Goal: Information Seeking & Learning: Learn about a topic

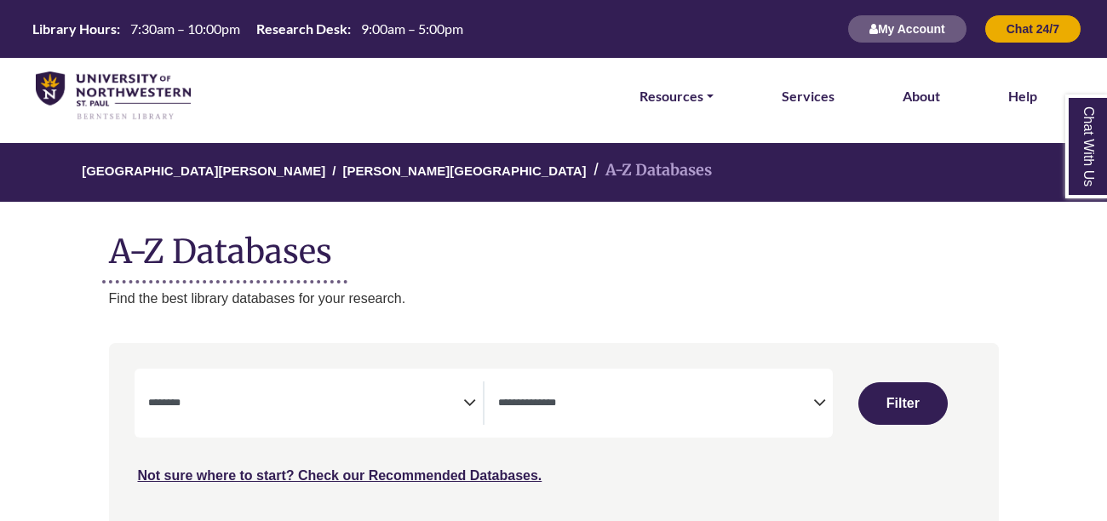
select select "Database Subject Filter"
select select "Database Types Filter"
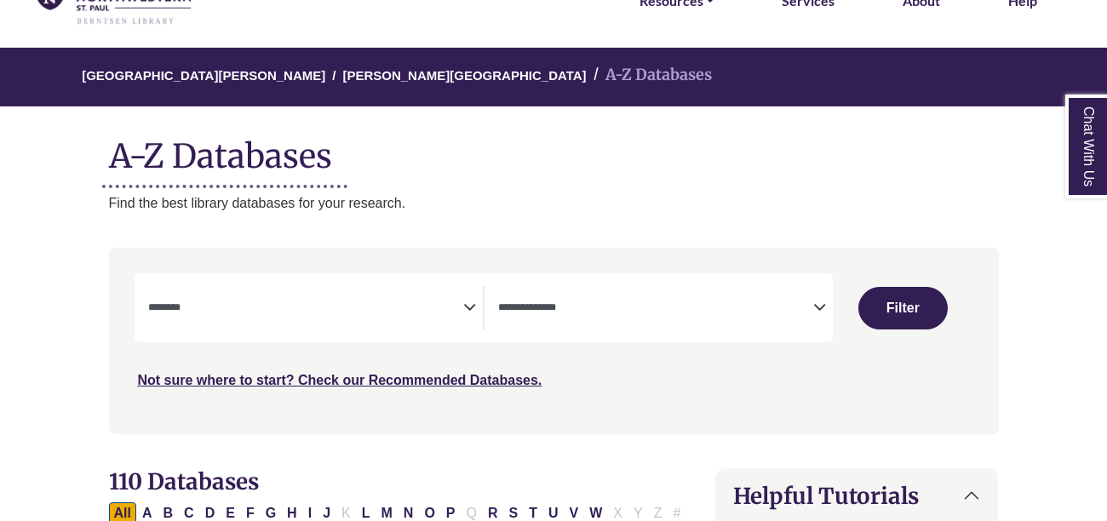
scroll to position [103, 0]
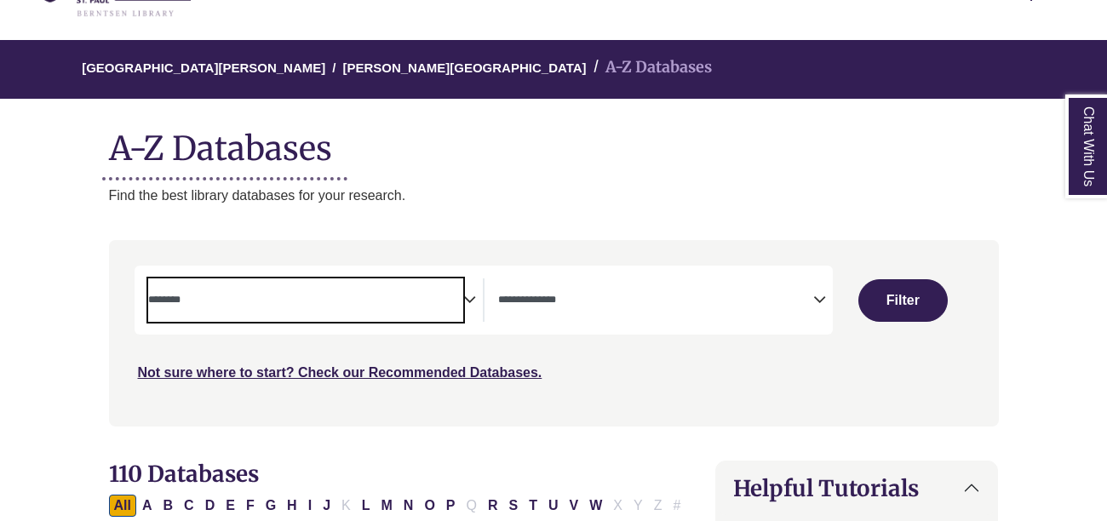
click at [271, 290] on span "Search filters" at bounding box center [305, 297] width 315 height 14
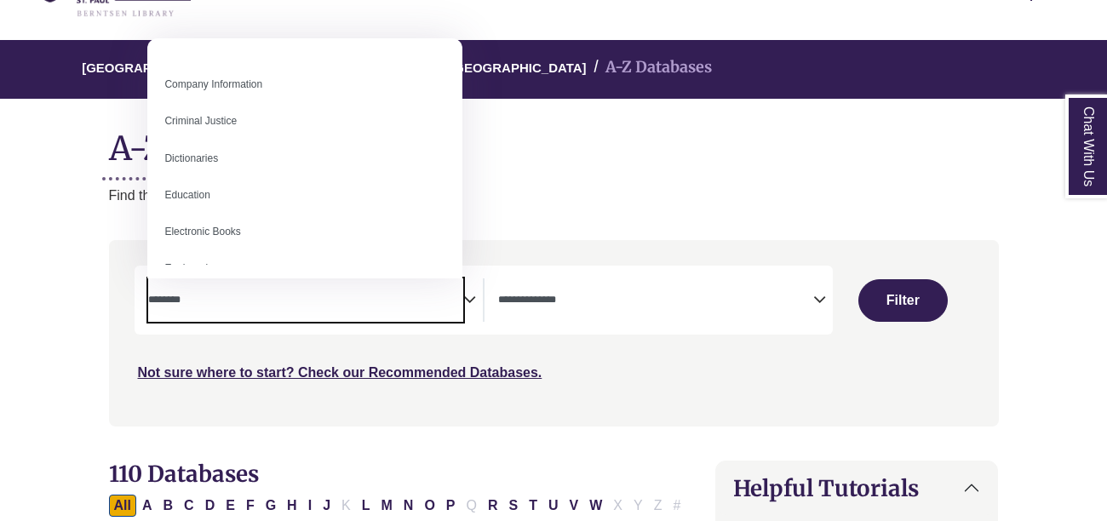
scroll to position [355, 0]
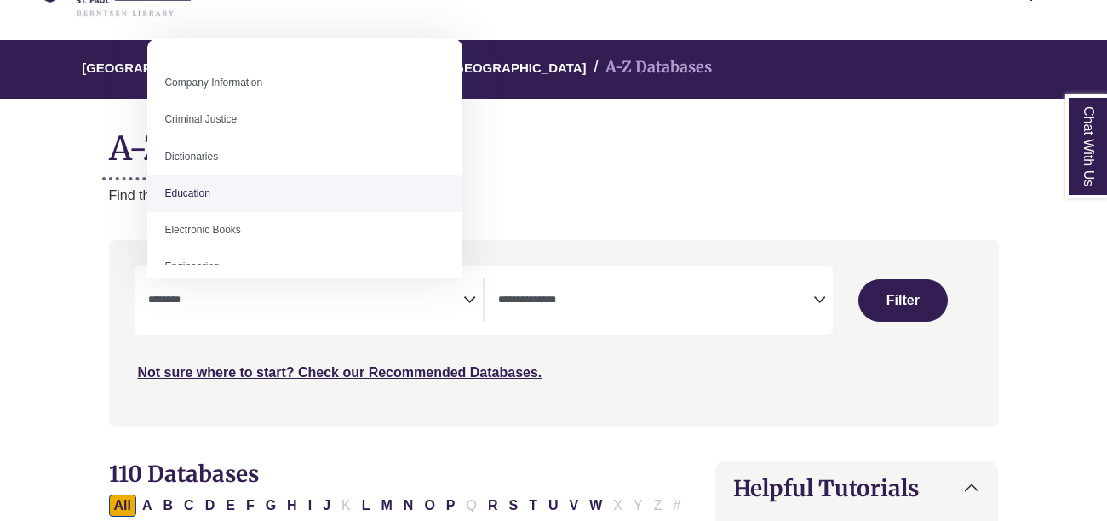
select select "*****"
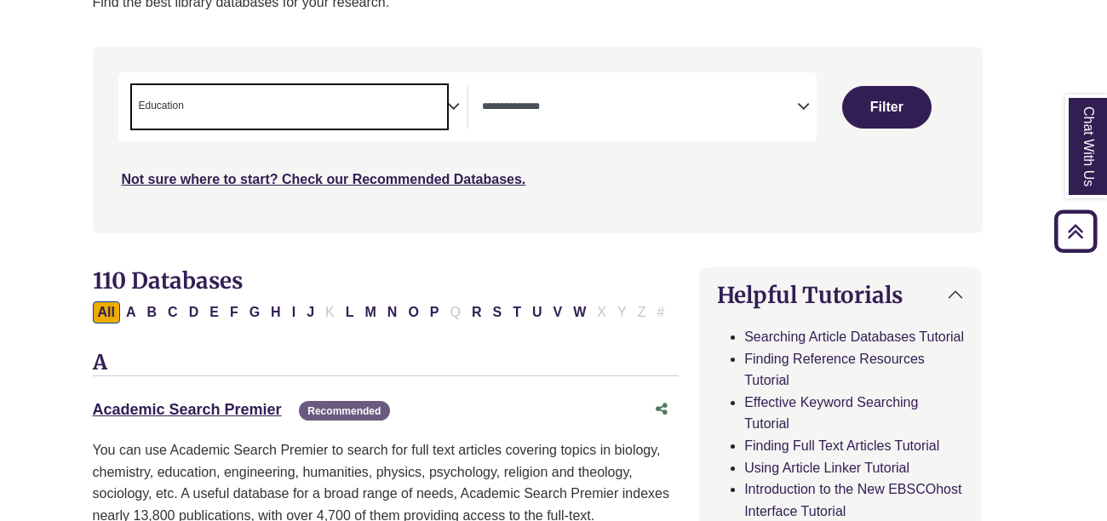
scroll to position [296, 17]
click at [892, 114] on button "Filter" at bounding box center [885, 107] width 89 height 43
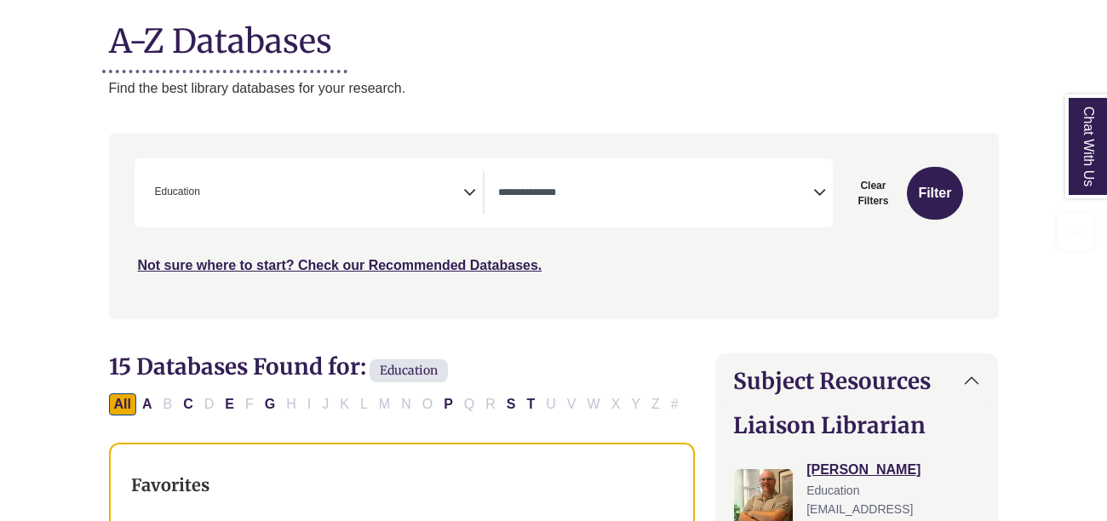
scroll to position [213, 0]
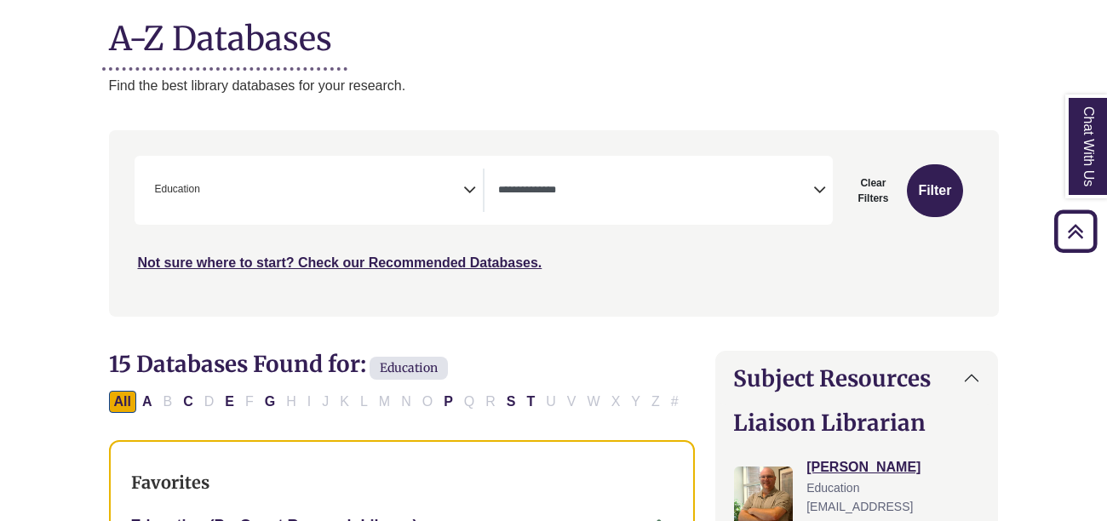
click at [458, 175] on span "× Education" at bounding box center [305, 190] width 315 height 43
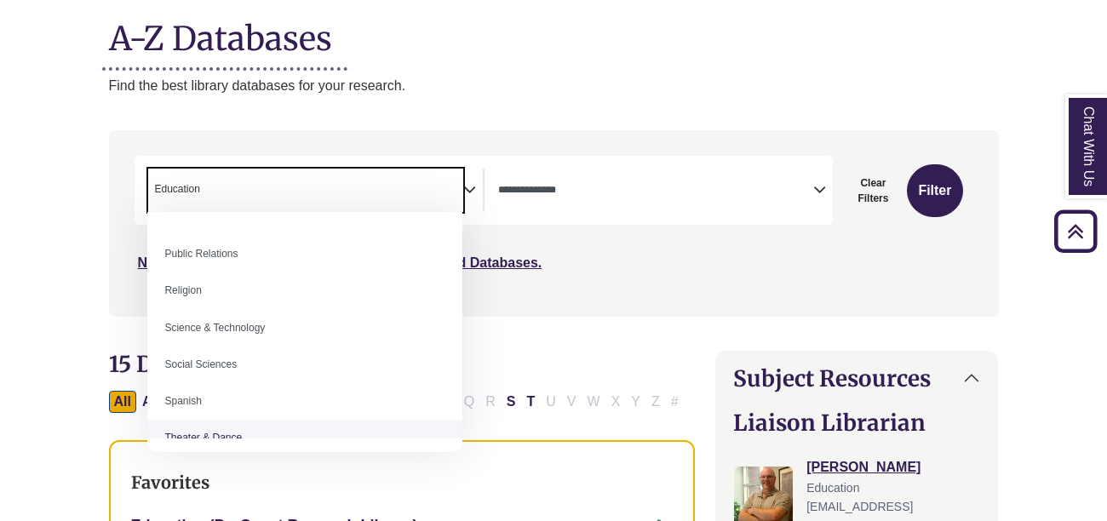
scroll to position [1379, 0]
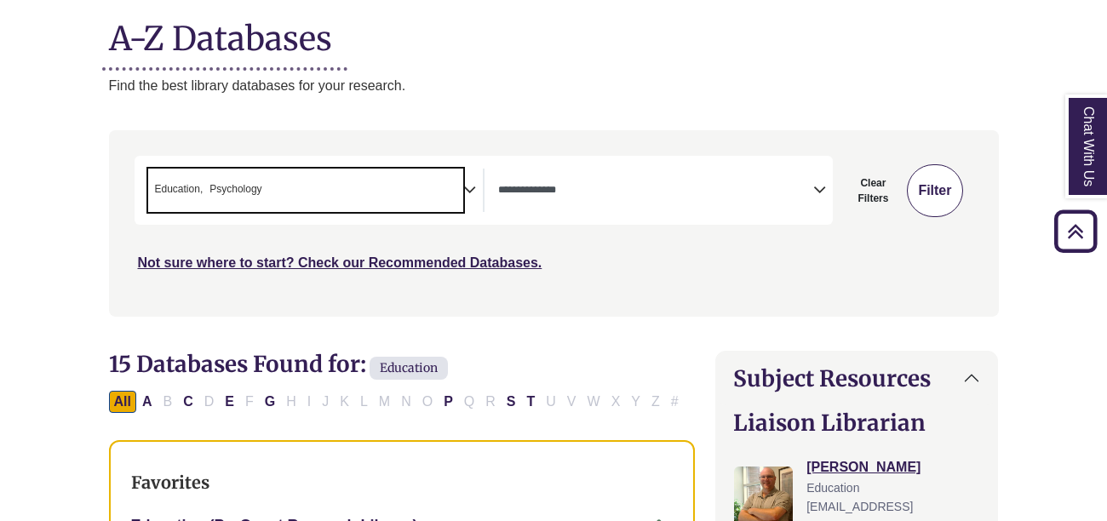
click at [926, 192] on button "Filter" at bounding box center [934, 190] width 55 height 53
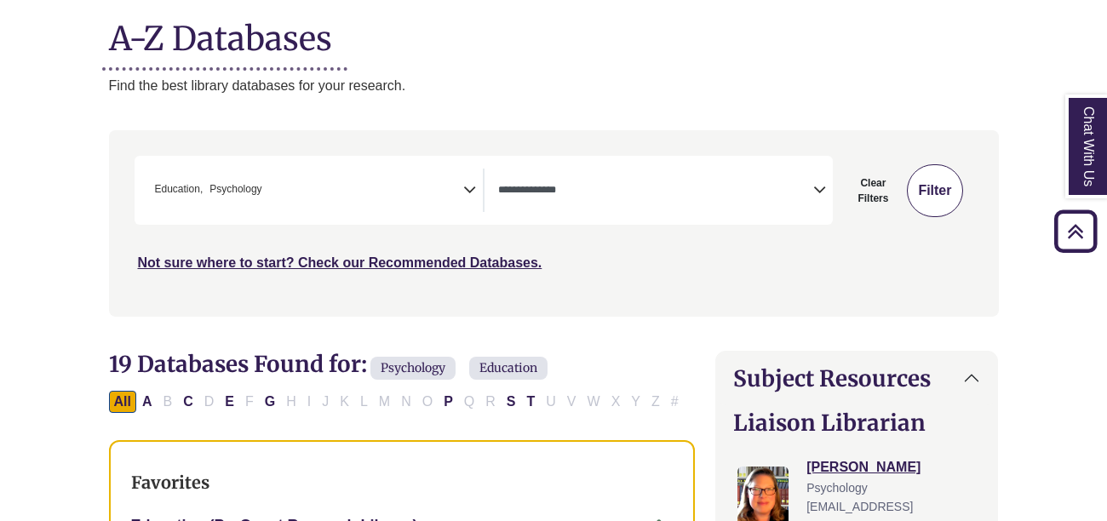
select select "Database Types Filter"
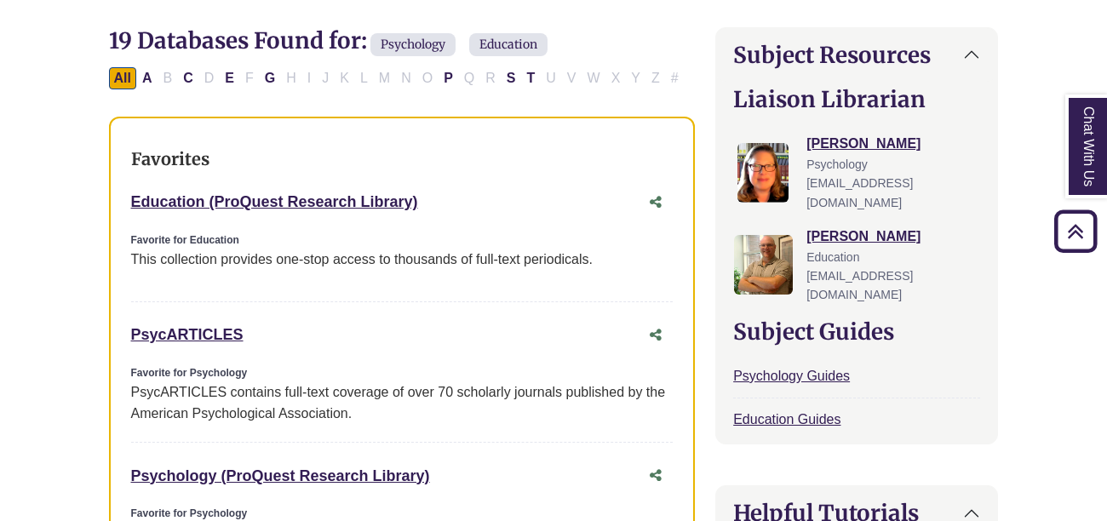
scroll to position [545, 0]
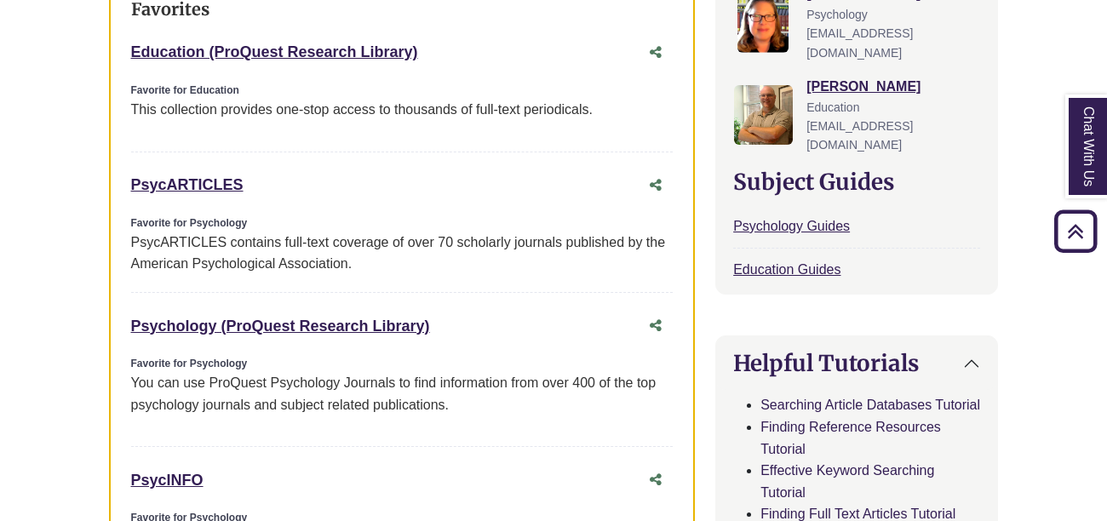
scroll to position [698, 0]
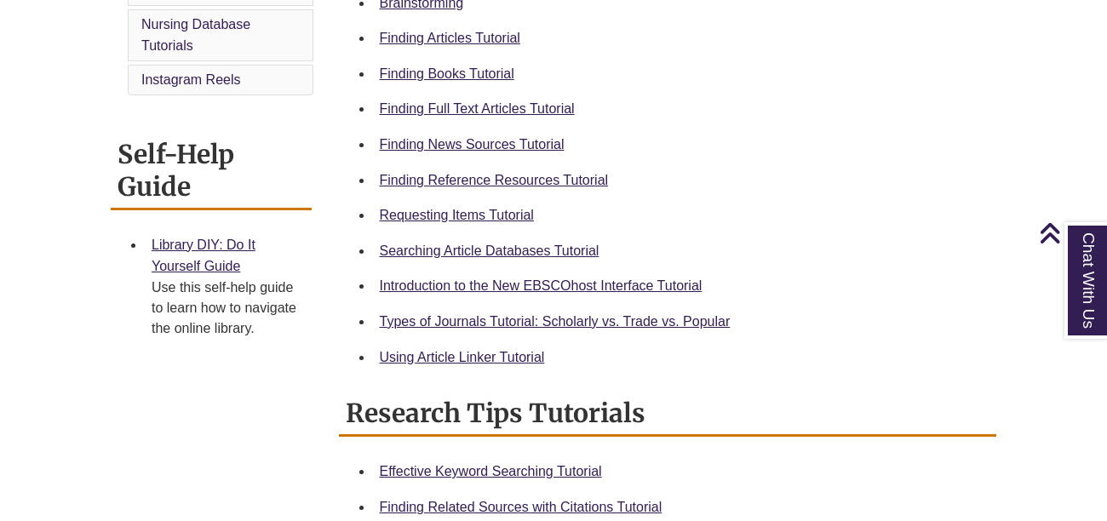
scroll to position [591, 0]
click at [475, 255] on link "Searching Article Databases Tutorial" at bounding box center [490, 251] width 220 height 14
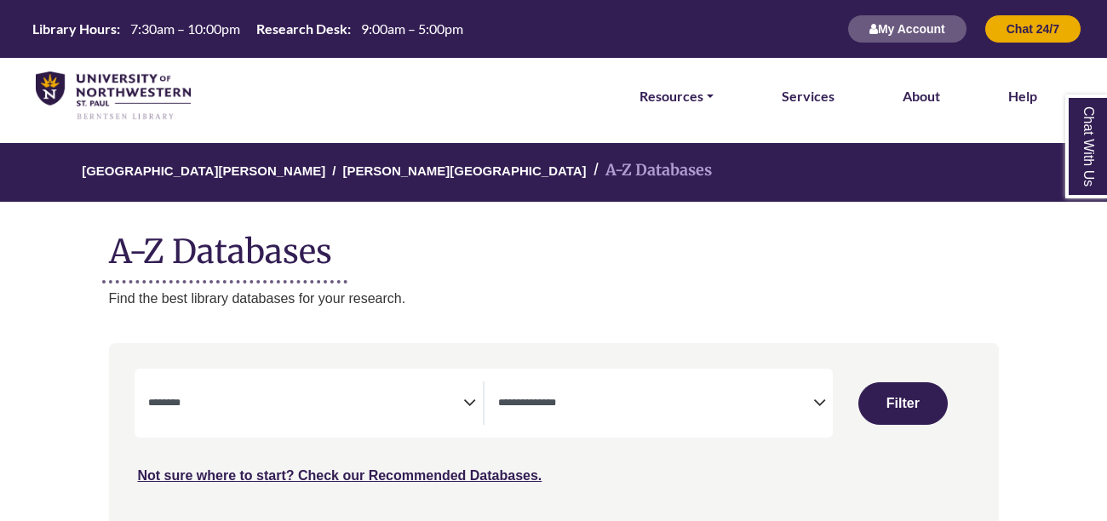
select select "Database Subject Filter"
select select "Database Types Filter"
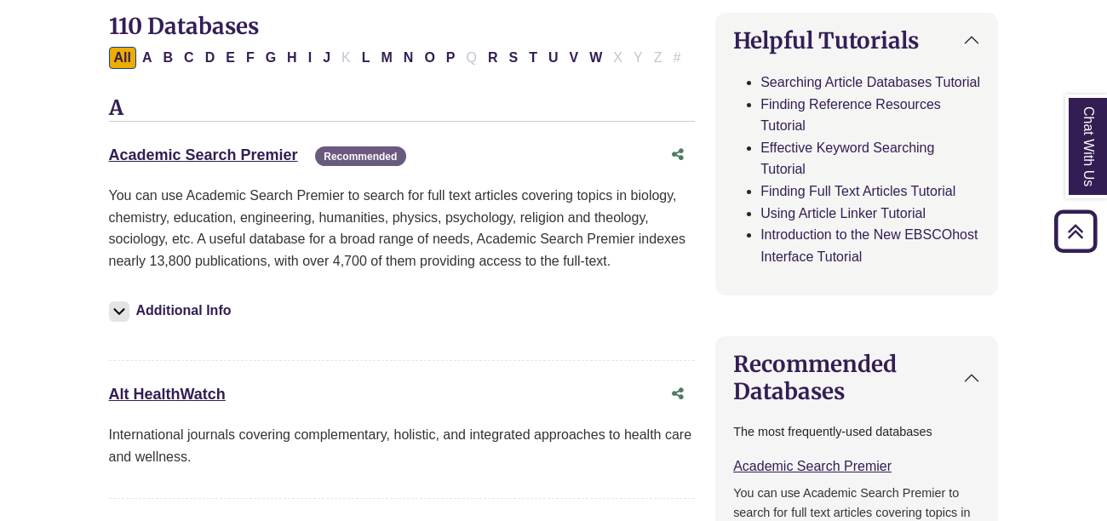
scroll to position [552, 0]
click at [754, 467] on link "Academic Search Premier This link opens in a new window" at bounding box center [812, 465] width 158 height 14
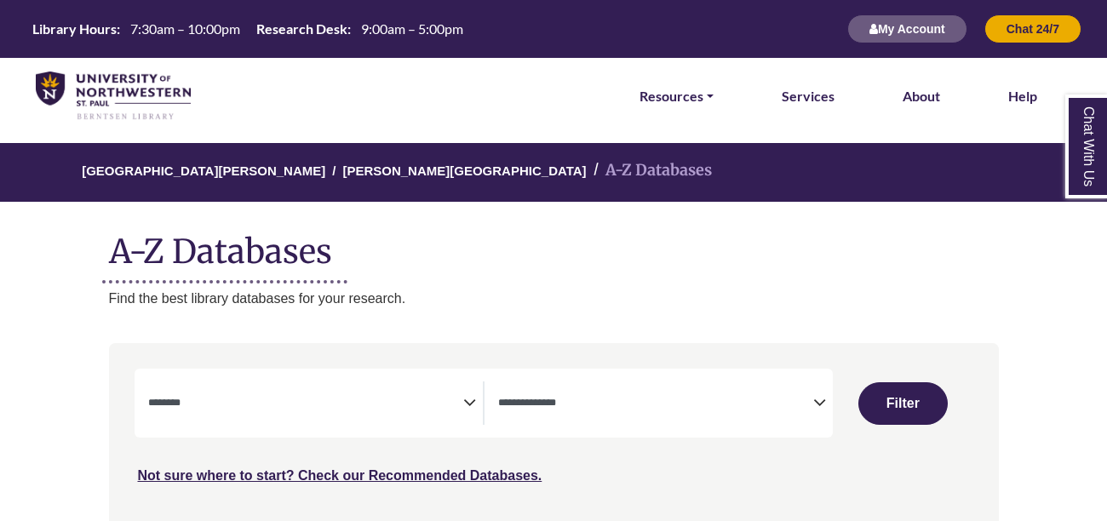
select select "Database Subject Filter"
select select "Database Types Filter"
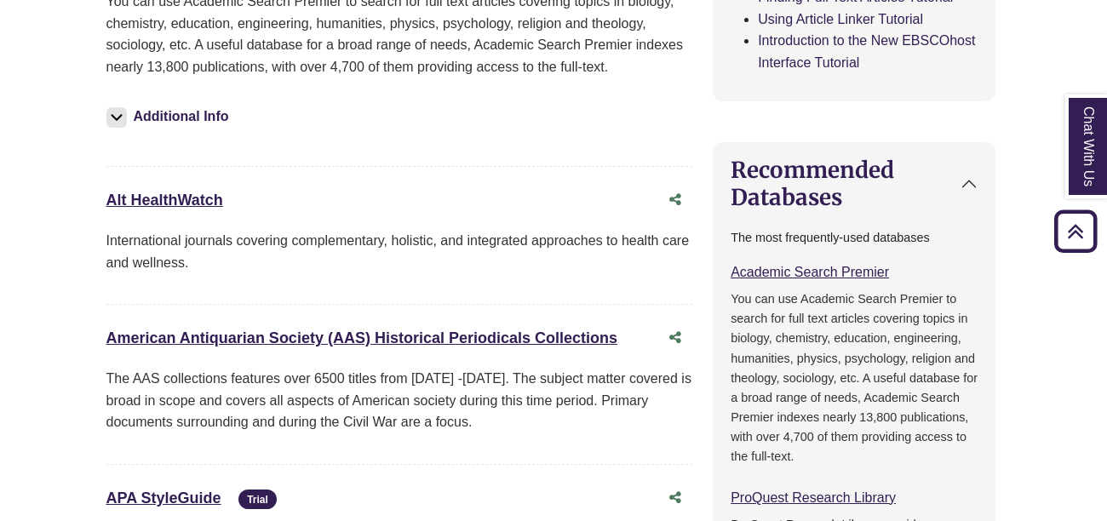
scroll to position [755, 3]
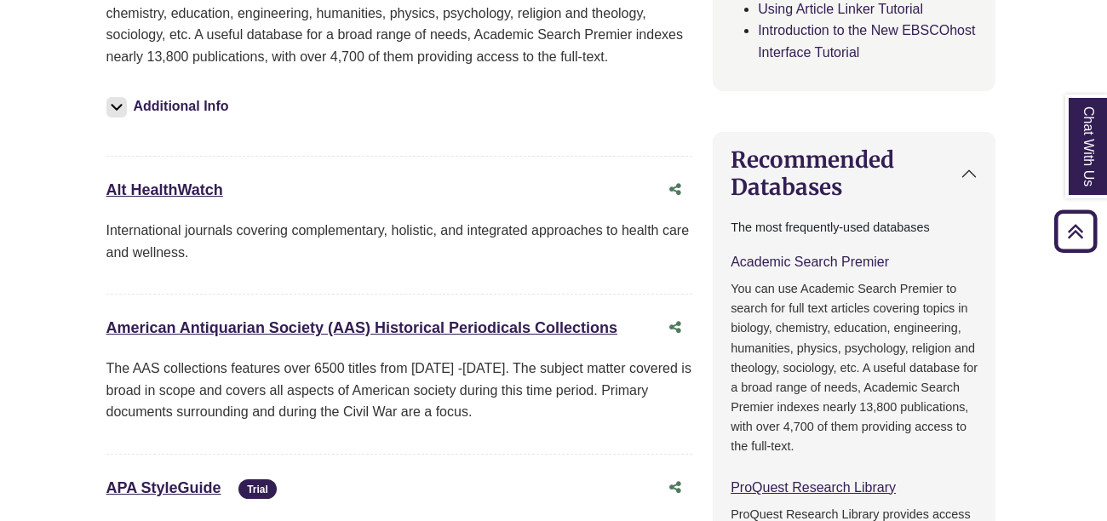
click at [778, 262] on link "Academic Search Premier This link opens in a new window" at bounding box center [810, 262] width 158 height 14
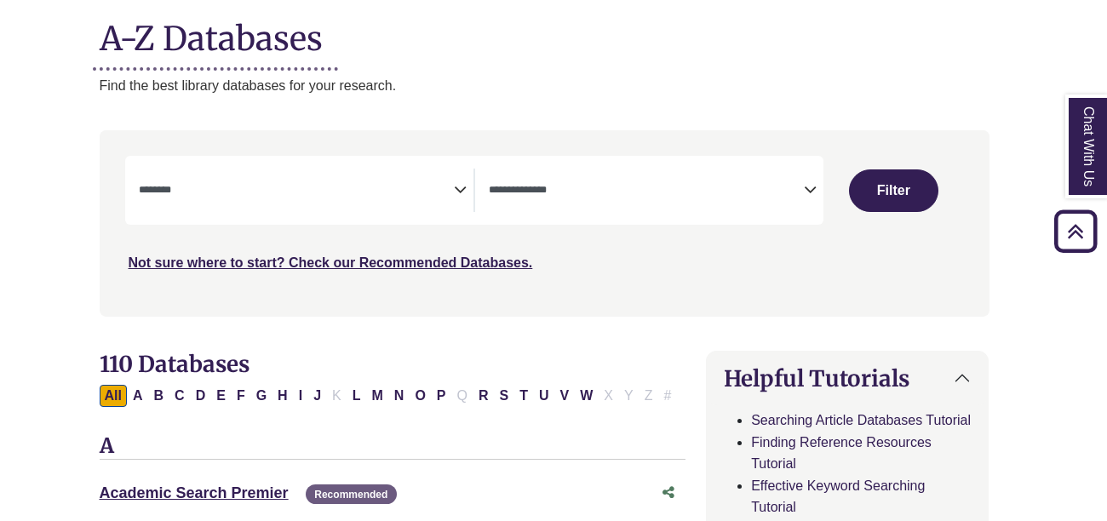
scroll to position [211, 9]
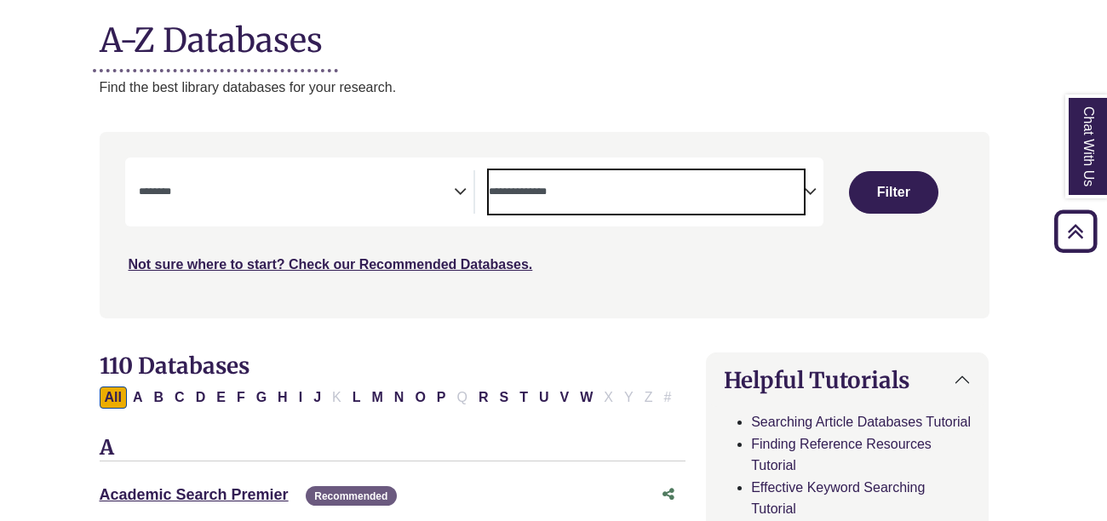
click at [631, 193] on textarea "Search" at bounding box center [646, 194] width 315 height 14
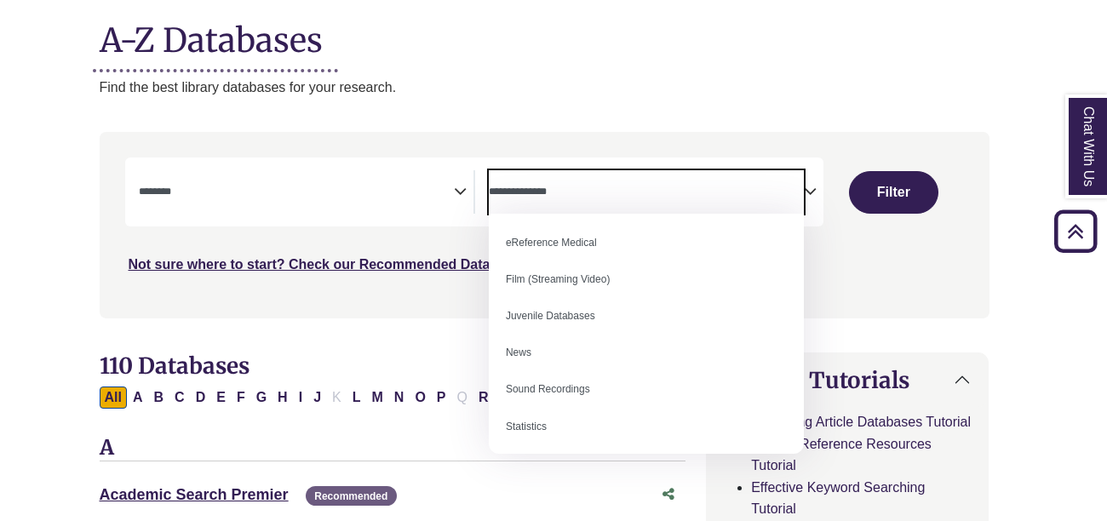
scroll to position [118, 0]
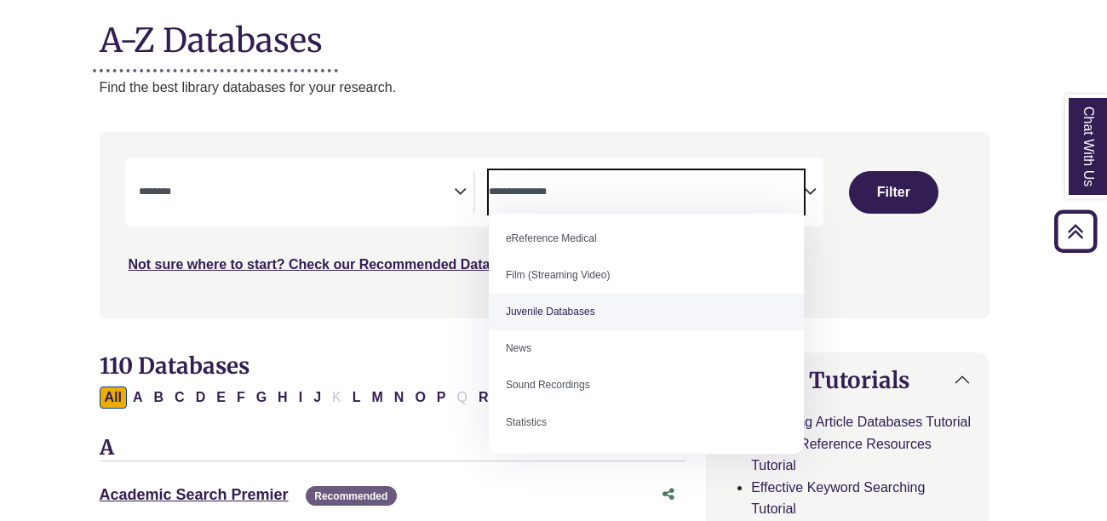
click at [434, 192] on textarea "Search" at bounding box center [296, 194] width 315 height 14
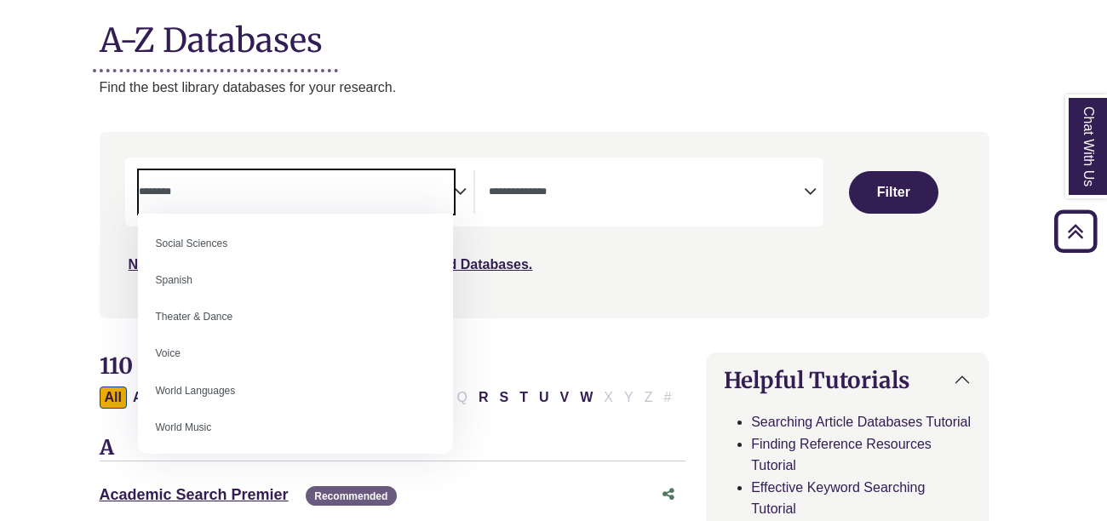
scroll to position [1514, 0]
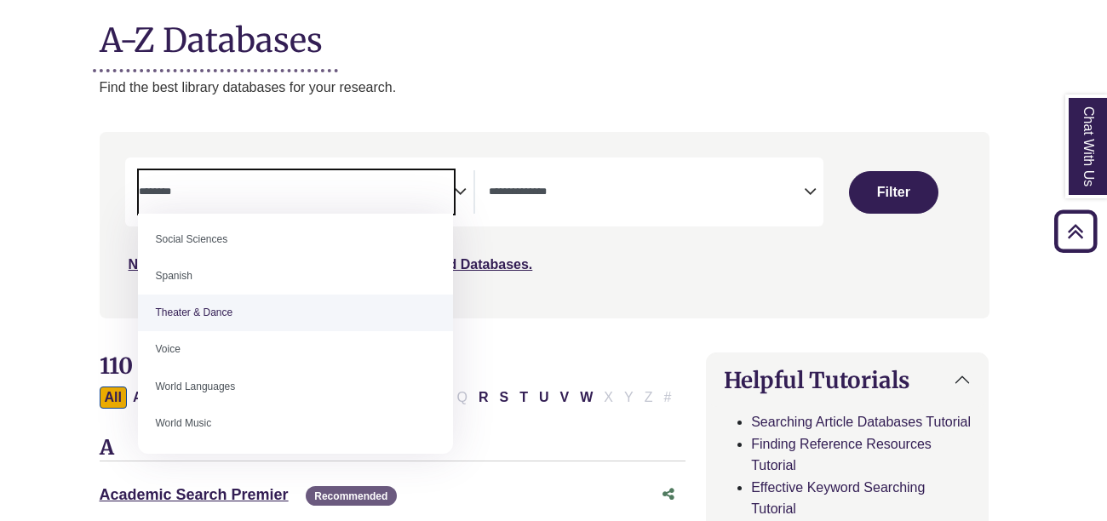
click at [571, 356] on h2 "110 Databases" at bounding box center [393, 366] width 587 height 26
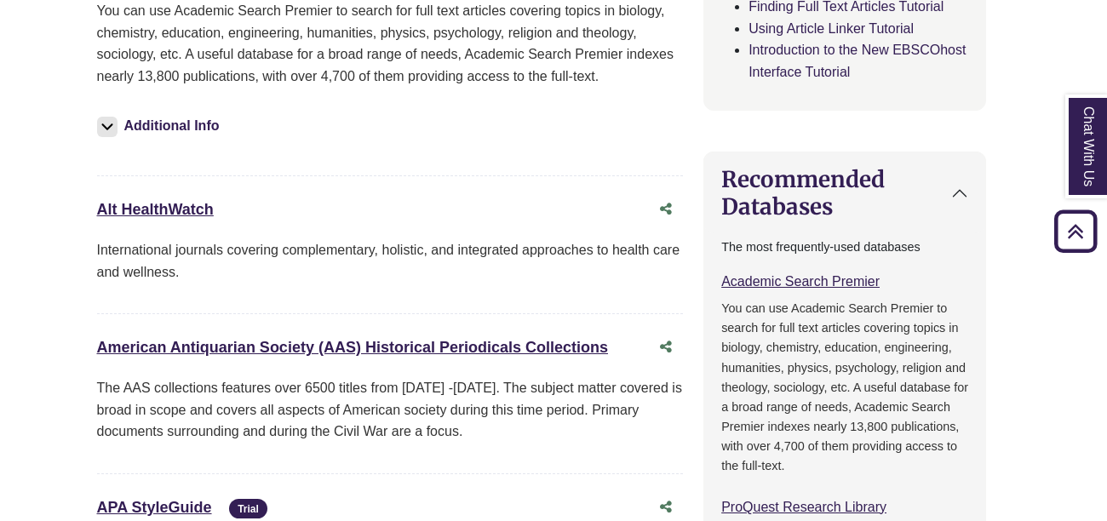
scroll to position [738, 12]
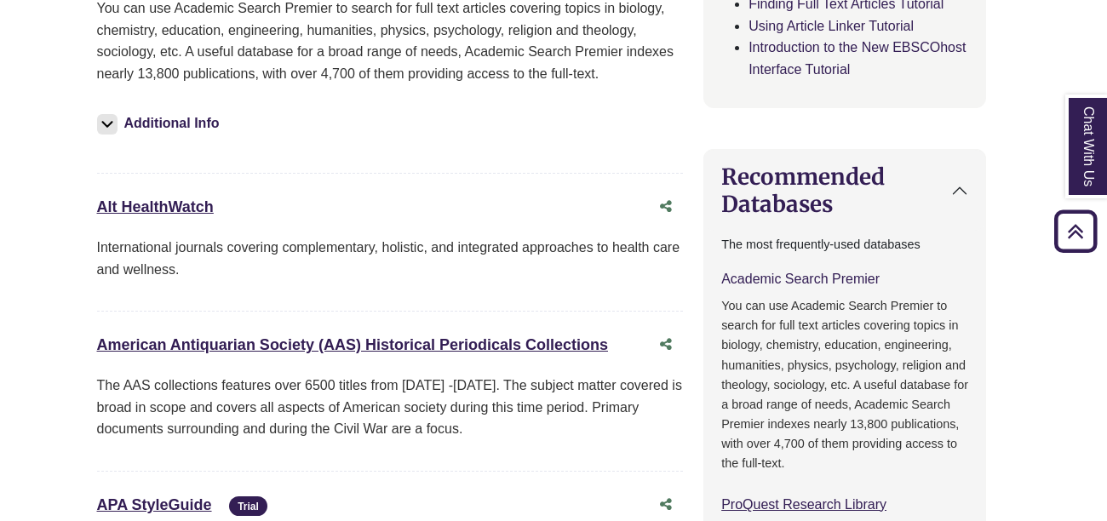
click at [751, 276] on link "Academic Search Premier This link opens in a new window" at bounding box center [800, 279] width 158 height 14
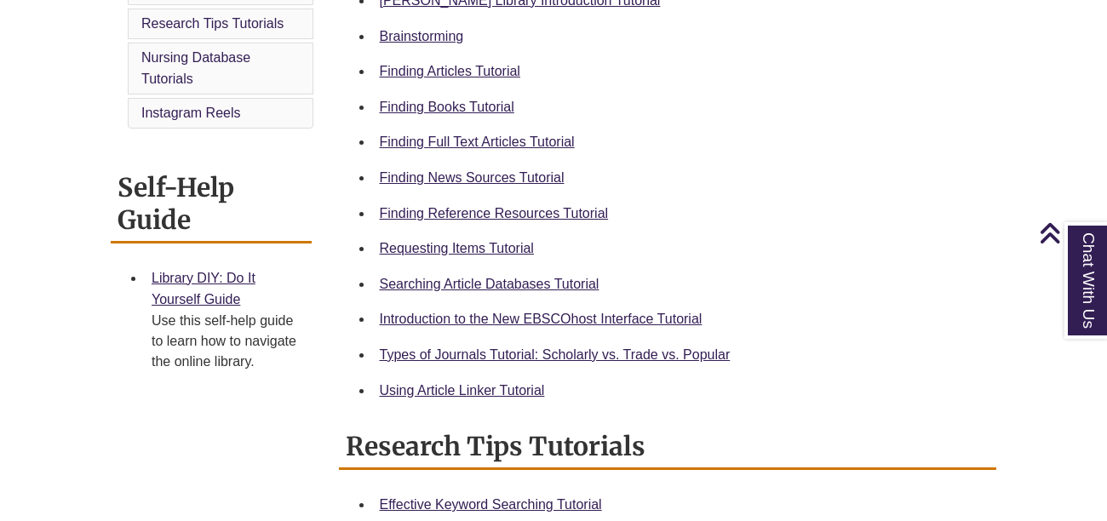
scroll to position [560, 0]
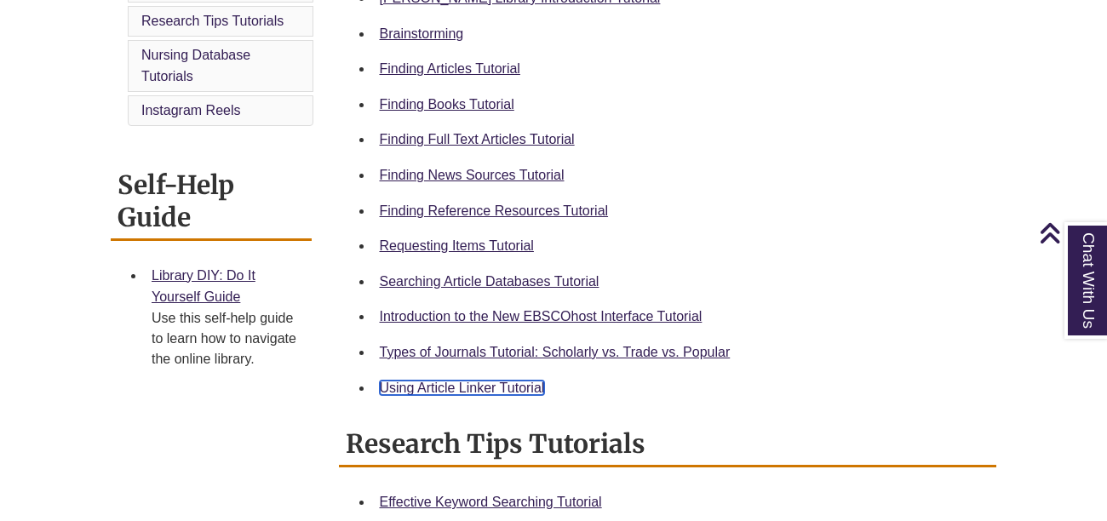
click at [514, 390] on link "Using Article Linker Tutorial" at bounding box center [462, 388] width 165 height 14
